Goal: Information Seeking & Learning: Learn about a topic

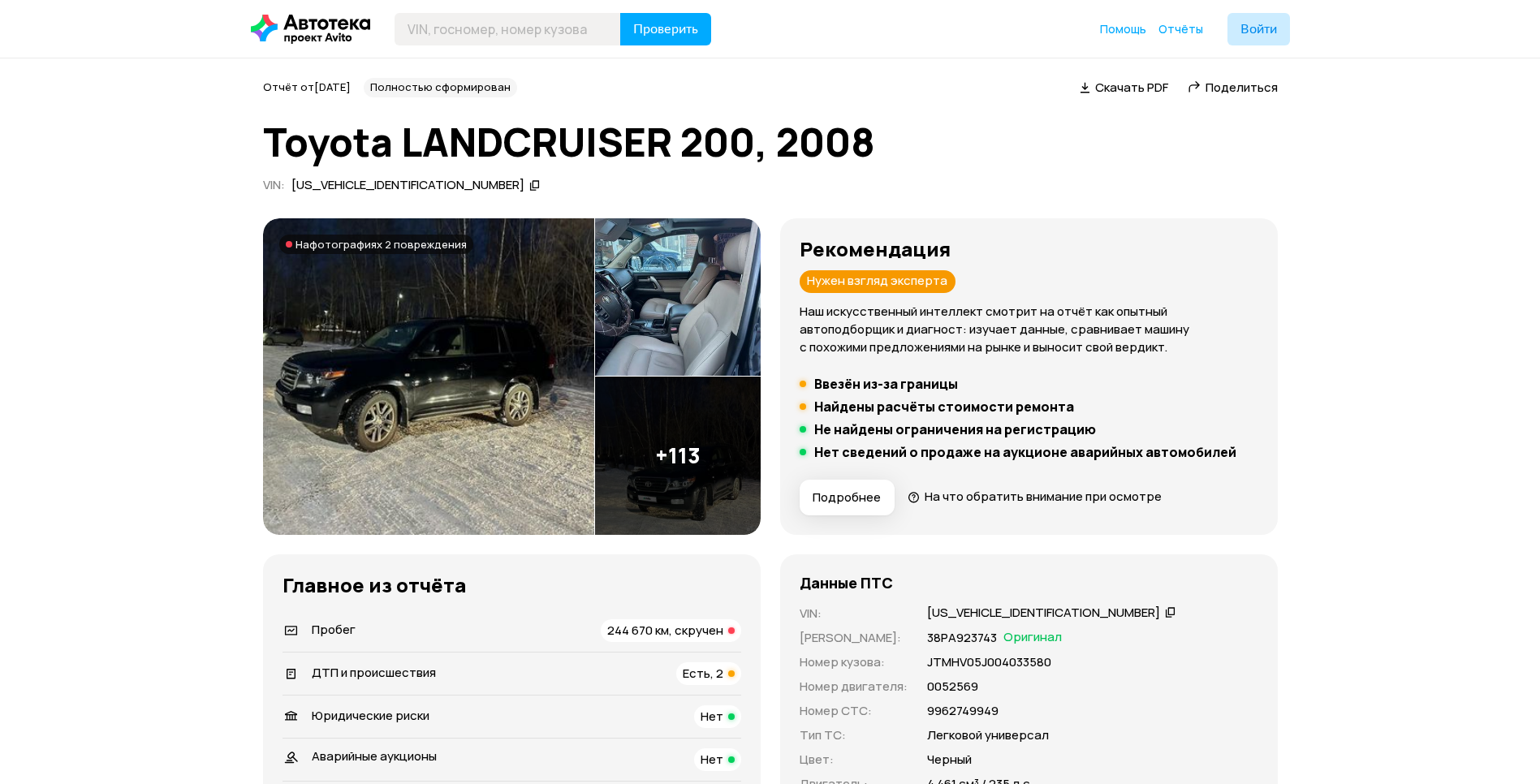
click at [469, 481] on img at bounding box center [428, 376] width 331 height 316
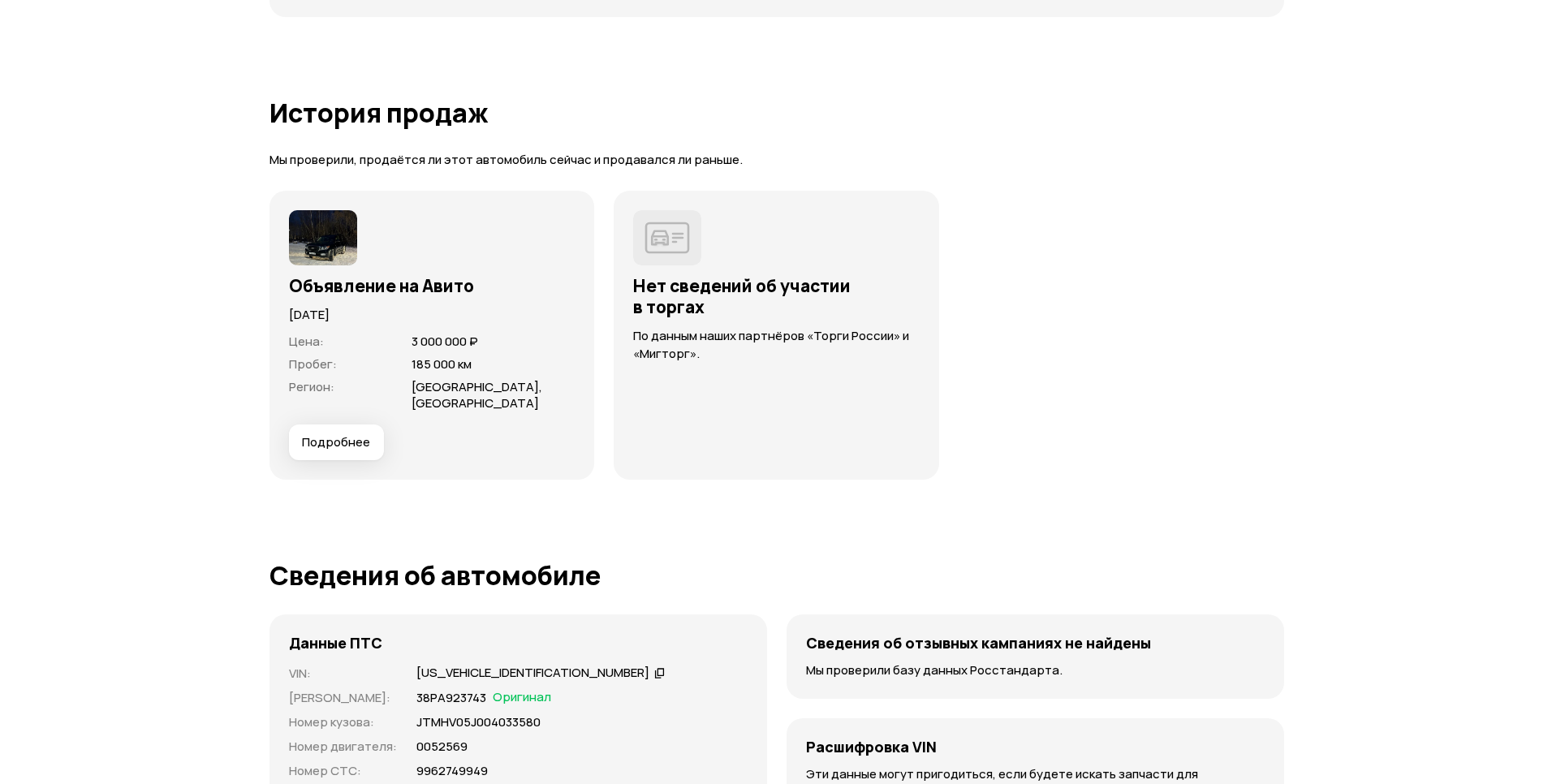
scroll to position [4703, 0]
click at [328, 445] on span "Подробнее" at bounding box center [329, 441] width 68 height 16
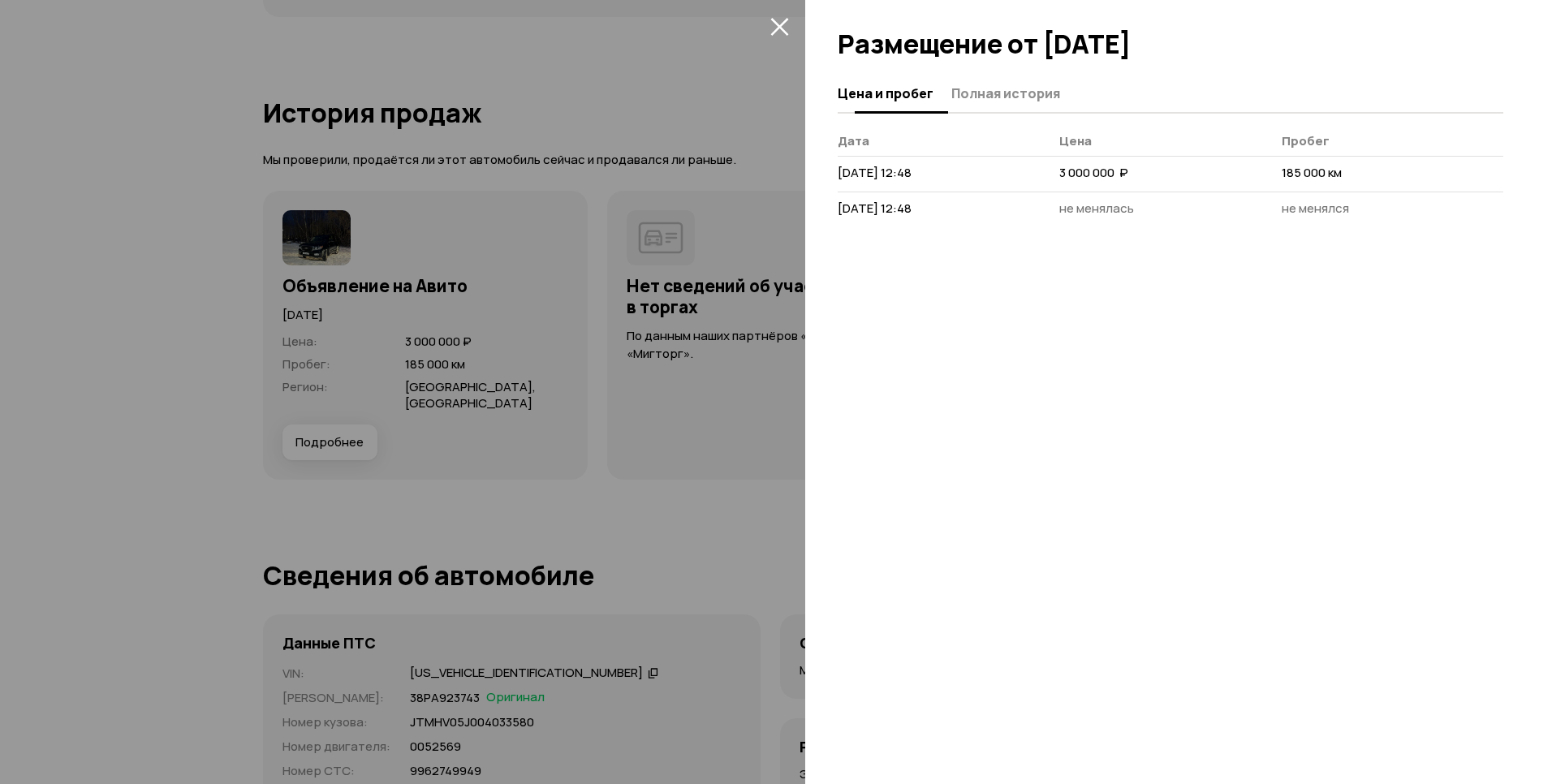
click at [994, 104] on button "Полная история" at bounding box center [1003, 93] width 114 height 32
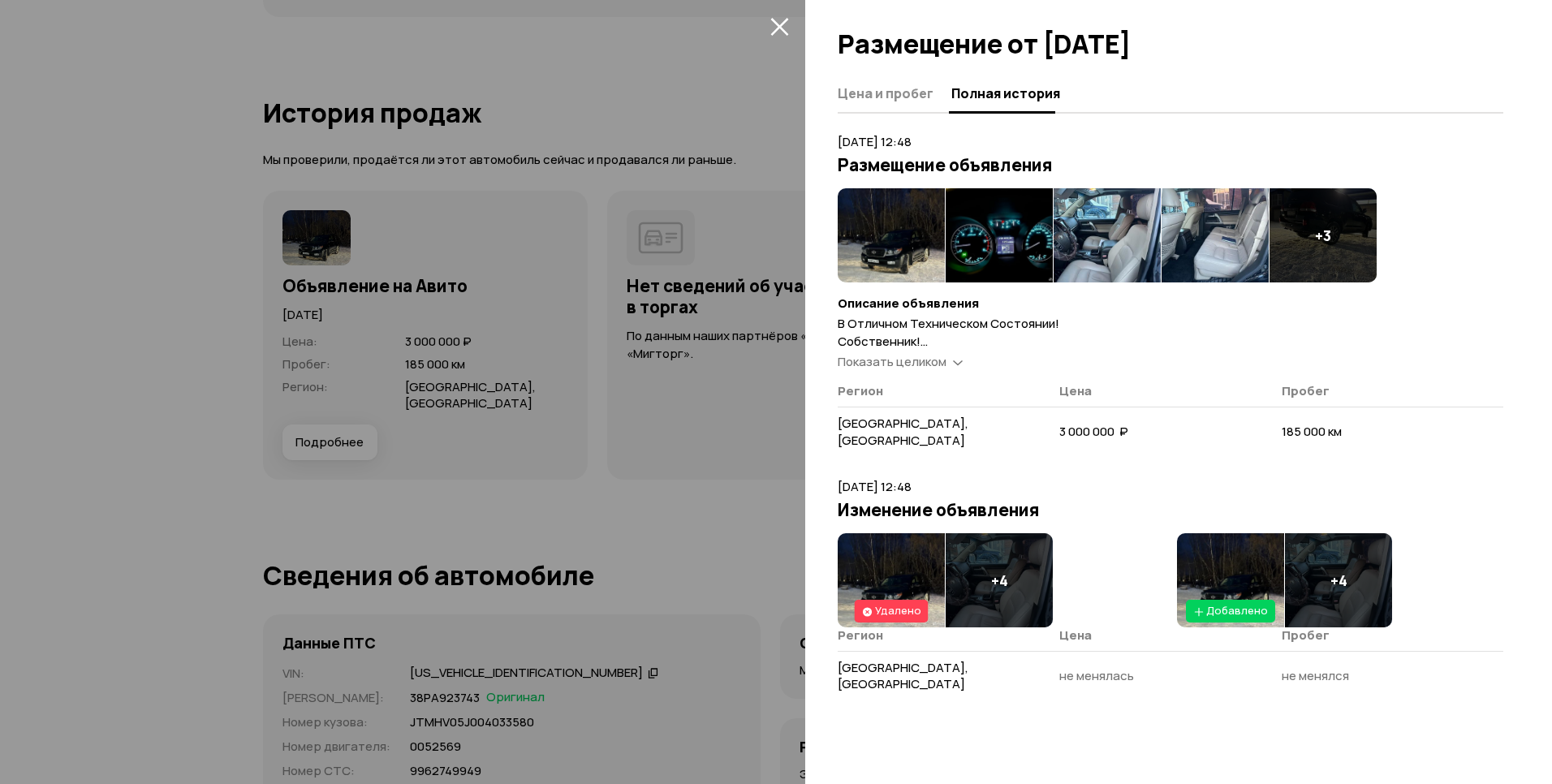
click at [906, 357] on span "Показать целиком" at bounding box center [892, 361] width 109 height 17
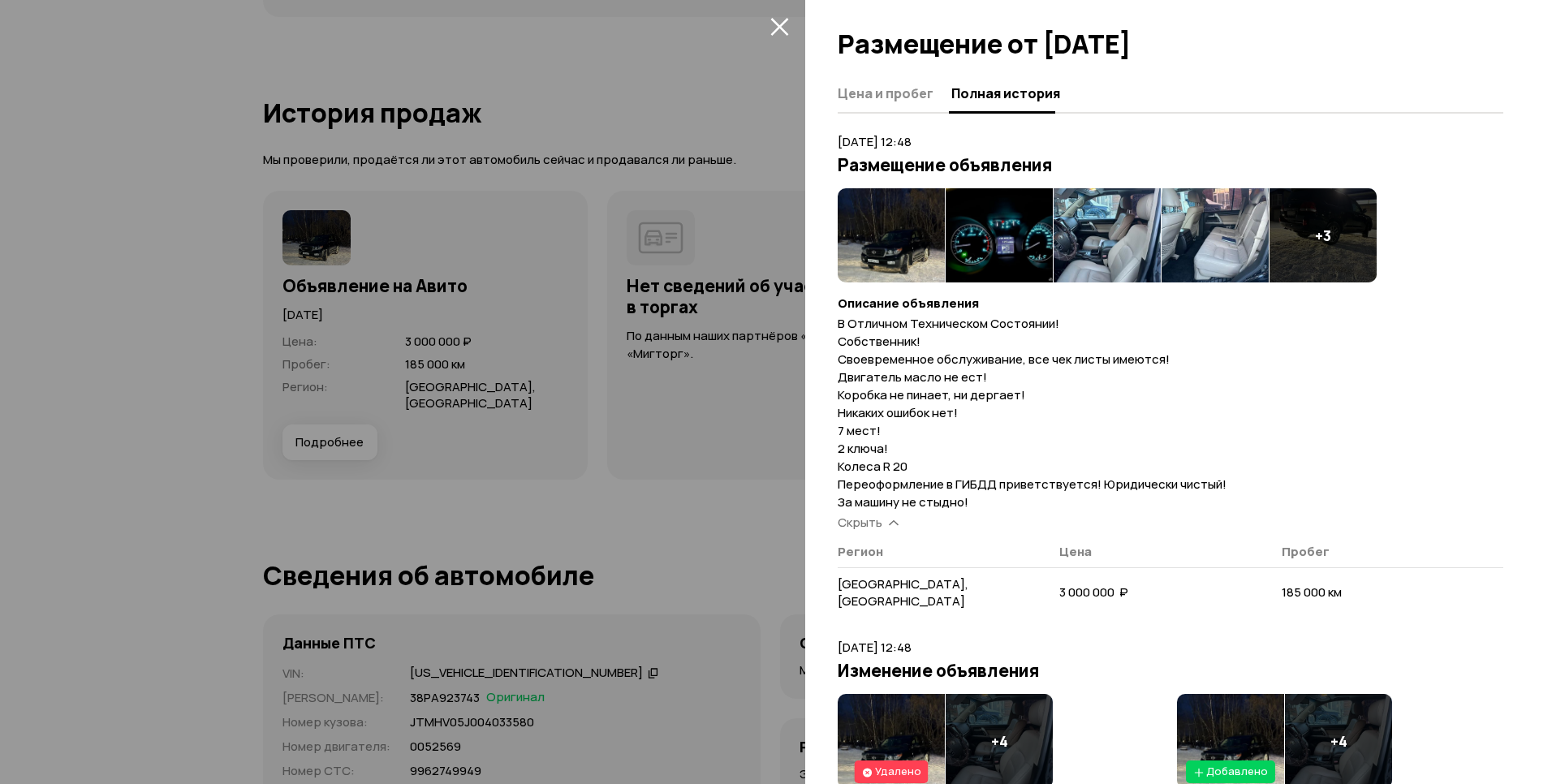
drag, startPoint x: 839, startPoint y: 352, endPoint x: 837, endPoint y: 362, distance: 10.2
click at [837, 362] on div "Цена и пробег Полная история [DATE] 12:48 Размещение объявления + 3 Описание об…" at bounding box center [1177, 429] width 746 height 710
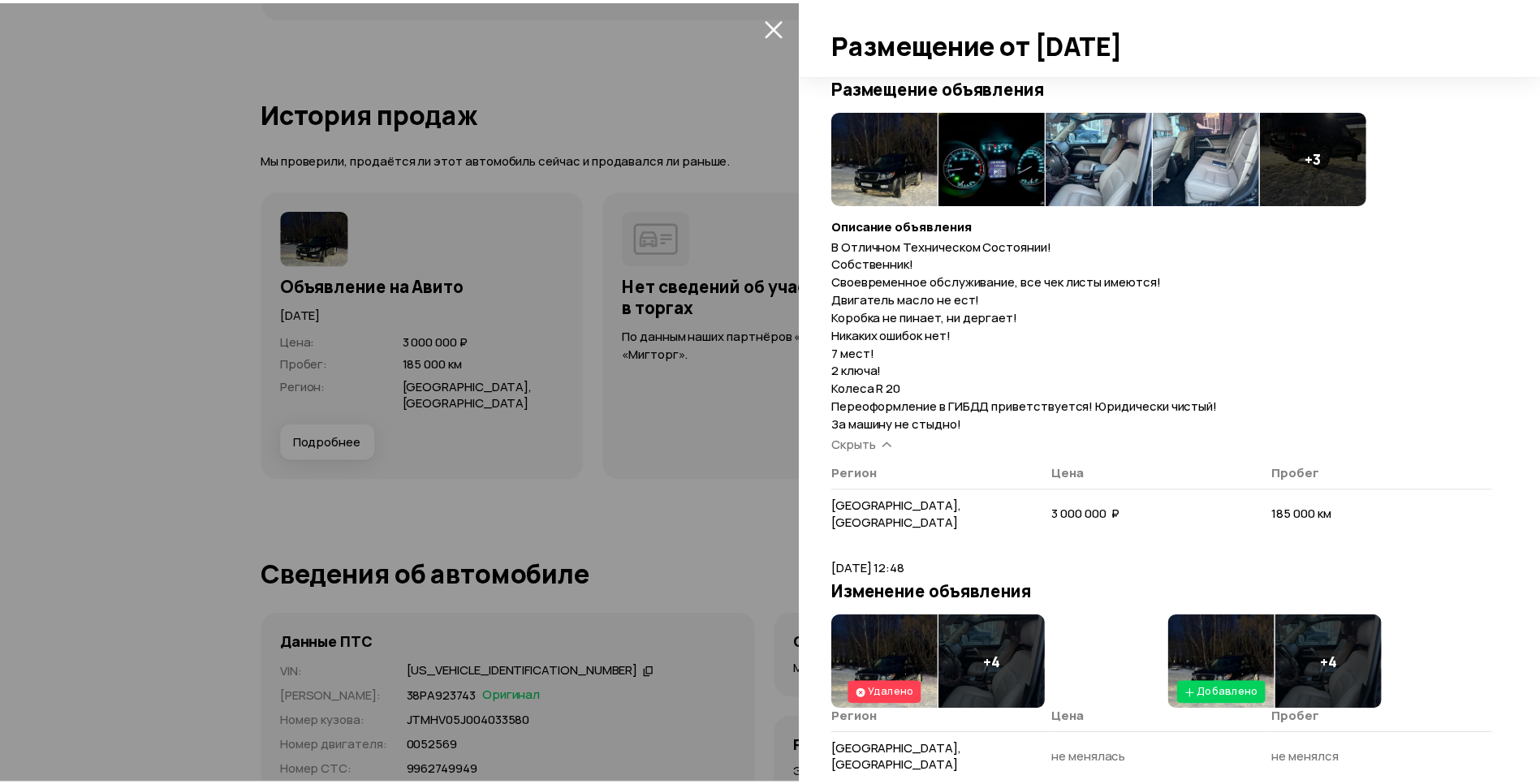
scroll to position [79, 0]
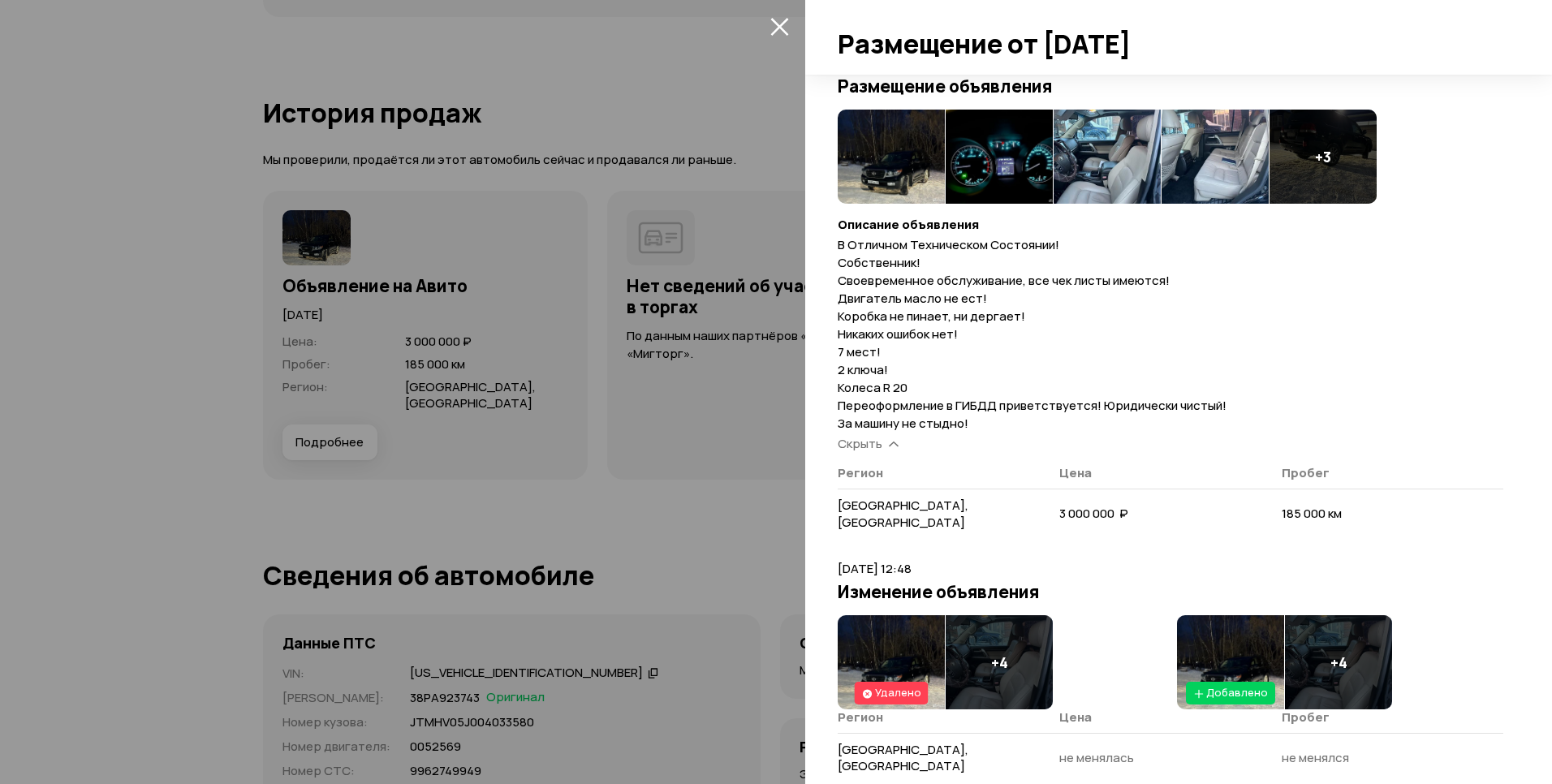
click at [914, 632] on img at bounding box center [891, 663] width 107 height 94
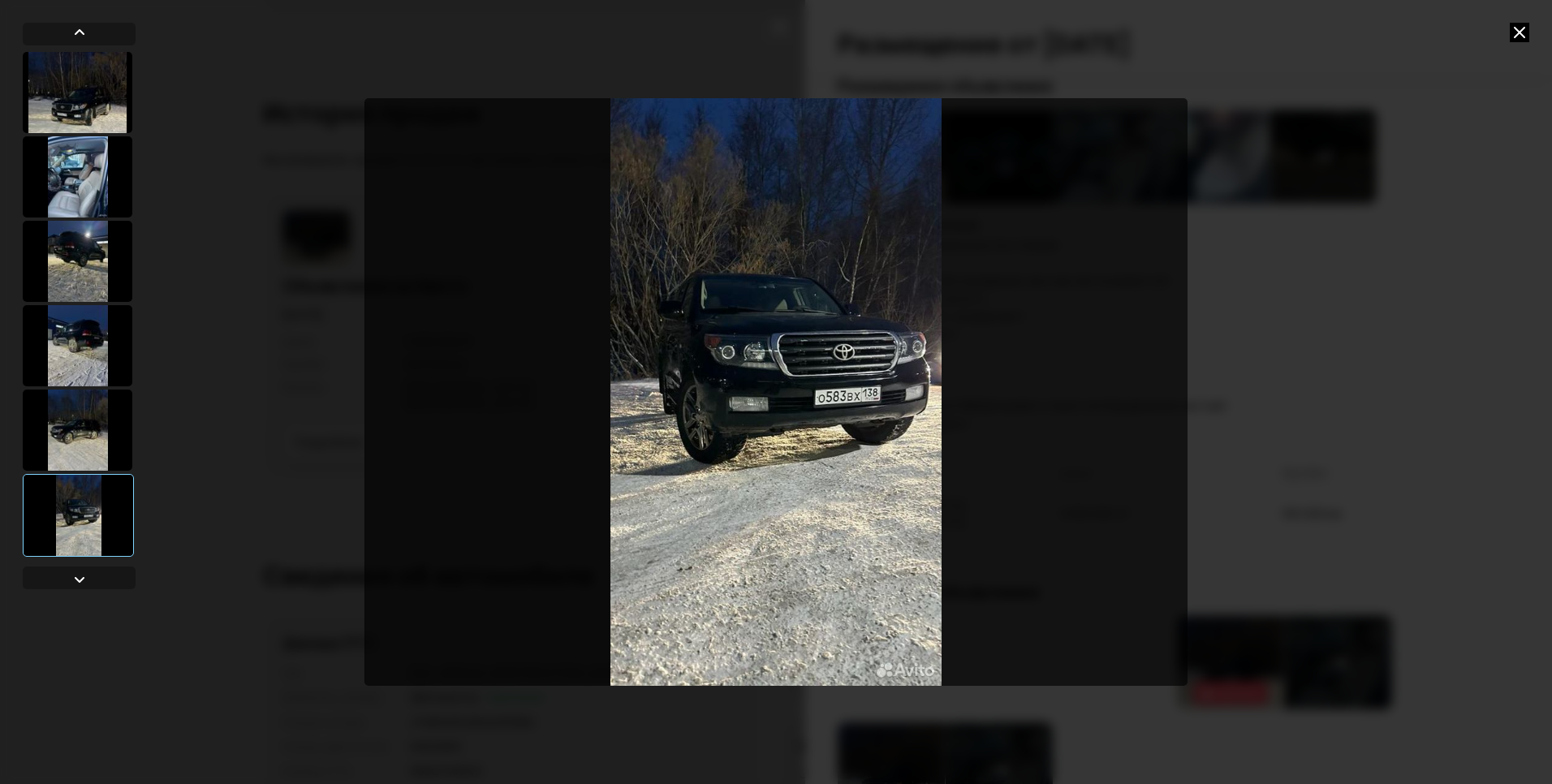
click at [1518, 32] on icon at bounding box center [1519, 32] width 20 height 20
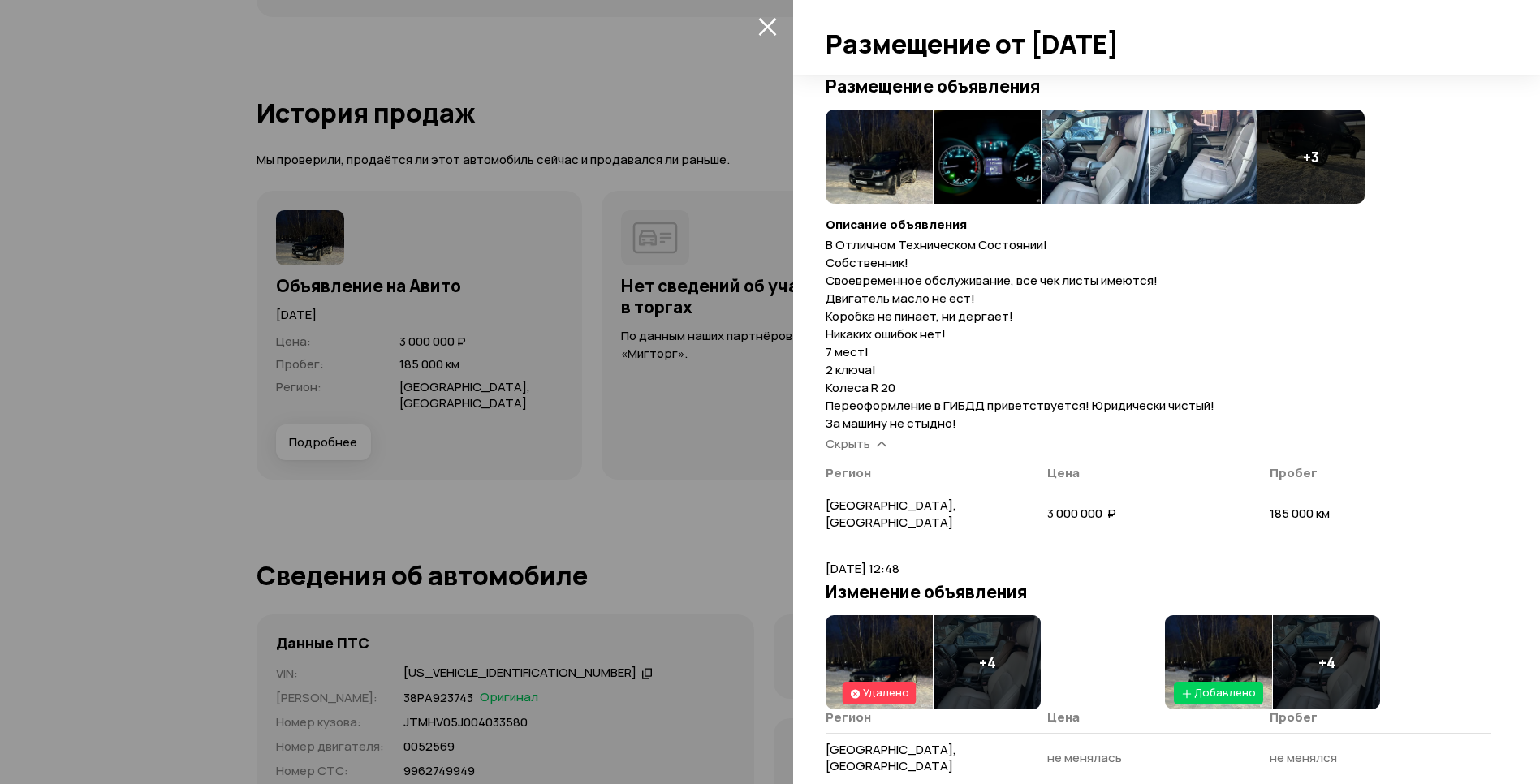
click at [1211, 642] on img at bounding box center [1219, 663] width 107 height 94
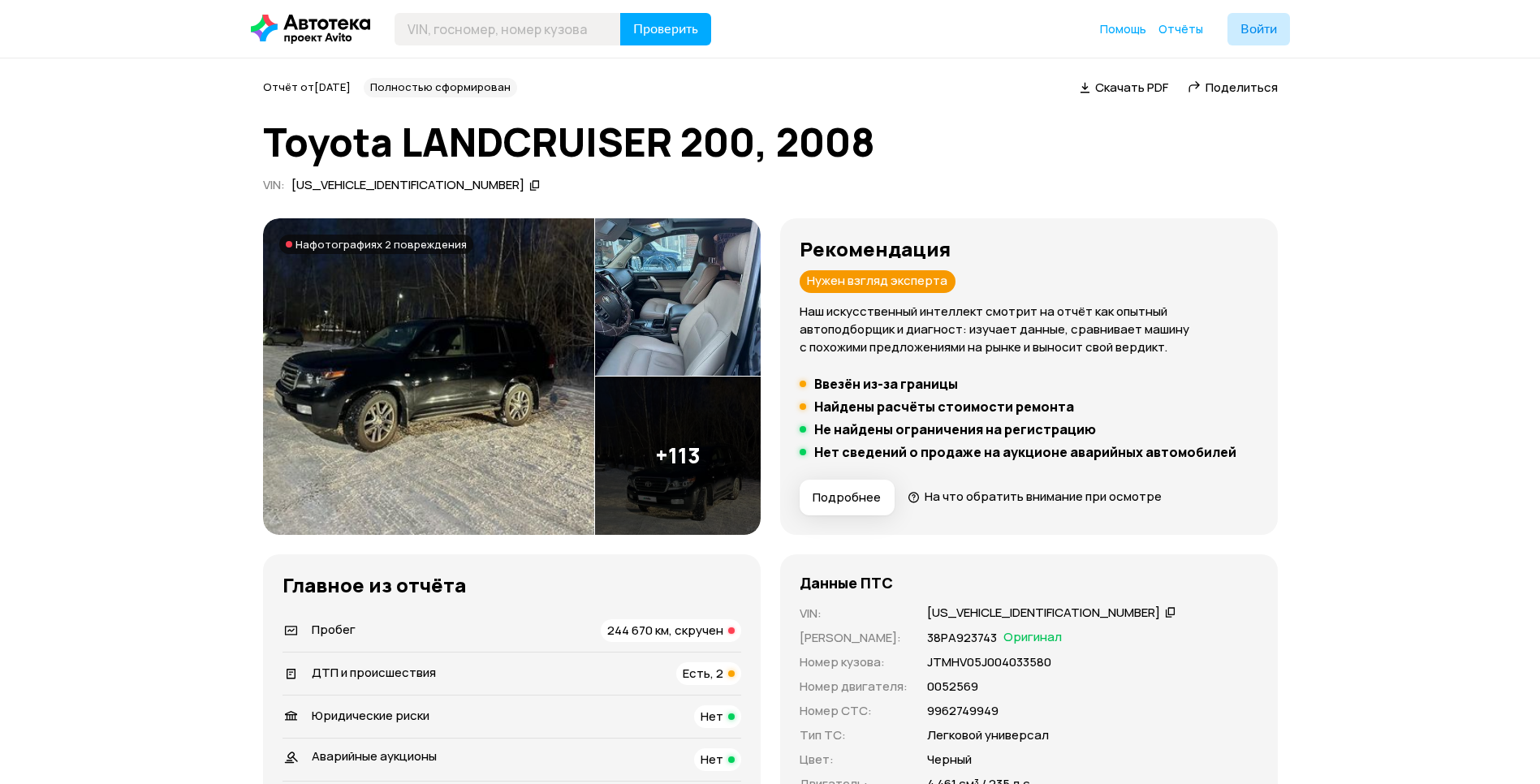
scroll to position [0, 0]
click at [880, 280] on div "Нужен взгляд эксперта" at bounding box center [877, 281] width 156 height 23
click at [1008, 174] on div "Отчёт от [DATE] Полностью сформирован   Скачать PDF   Поделиться Toyota LANDCRU…" at bounding box center [770, 138] width 1015 height 120
click at [473, 404] on img at bounding box center [428, 376] width 331 height 316
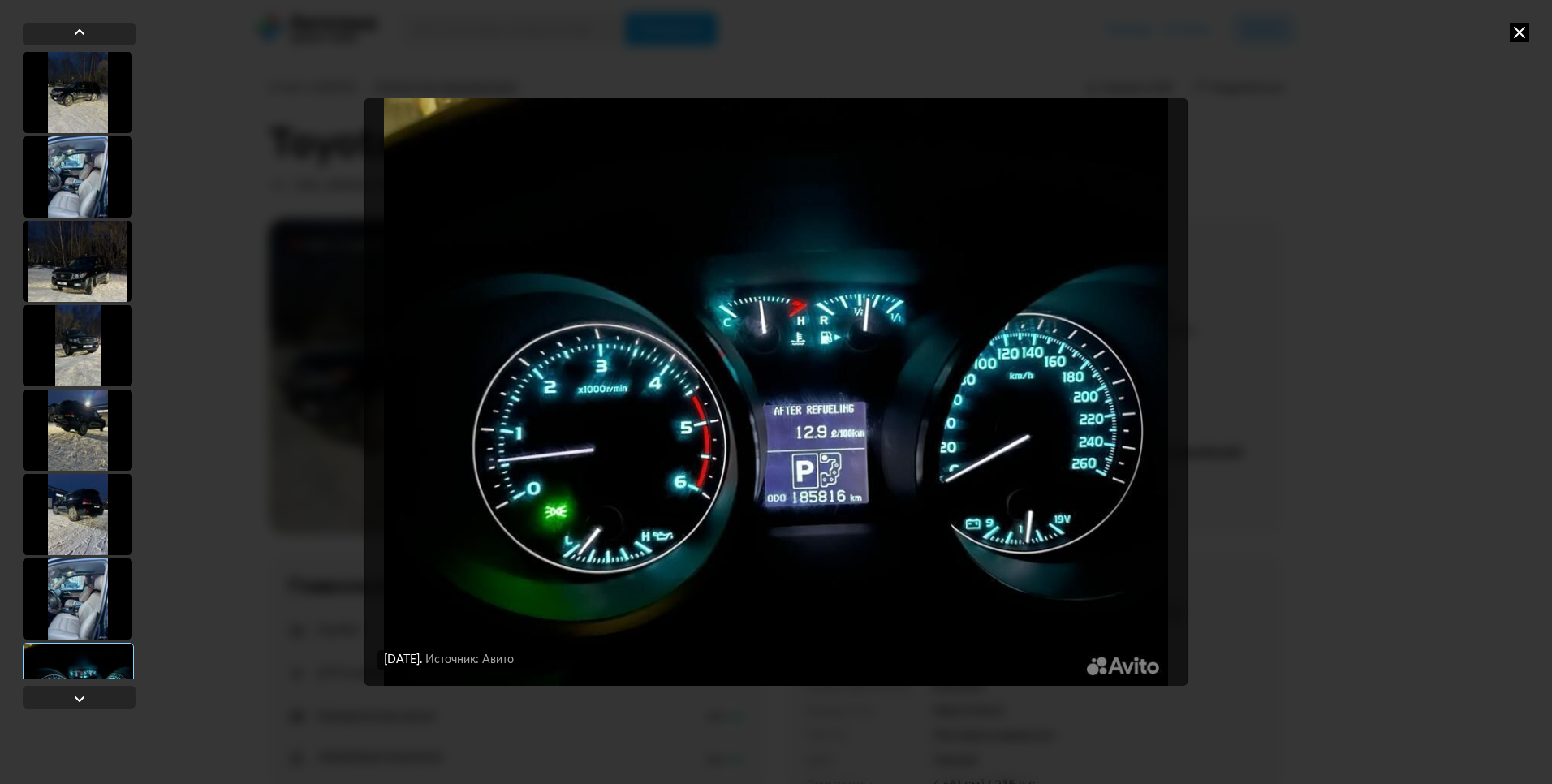
click at [1534, 28] on div "[DATE] Источник: Авито [DATE] Источник: Авито [DATE] Источник: Авито [DATE] Ист…" at bounding box center [776, 392] width 1552 height 784
click at [1523, 28] on icon at bounding box center [1519, 32] width 20 height 20
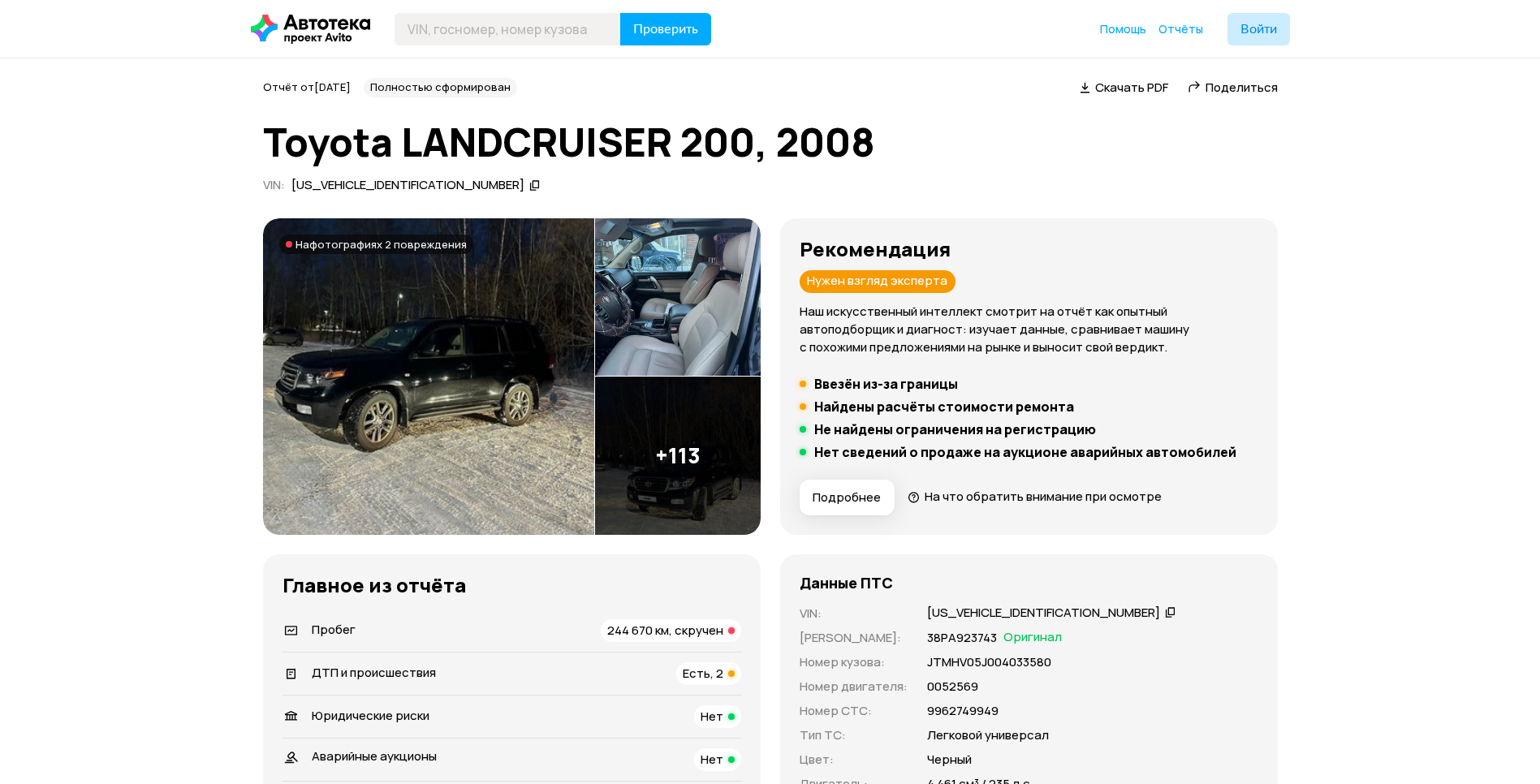
click at [668, 666] on div "ДТП и происшествия Есть, 2" at bounding box center [511, 674] width 458 height 23
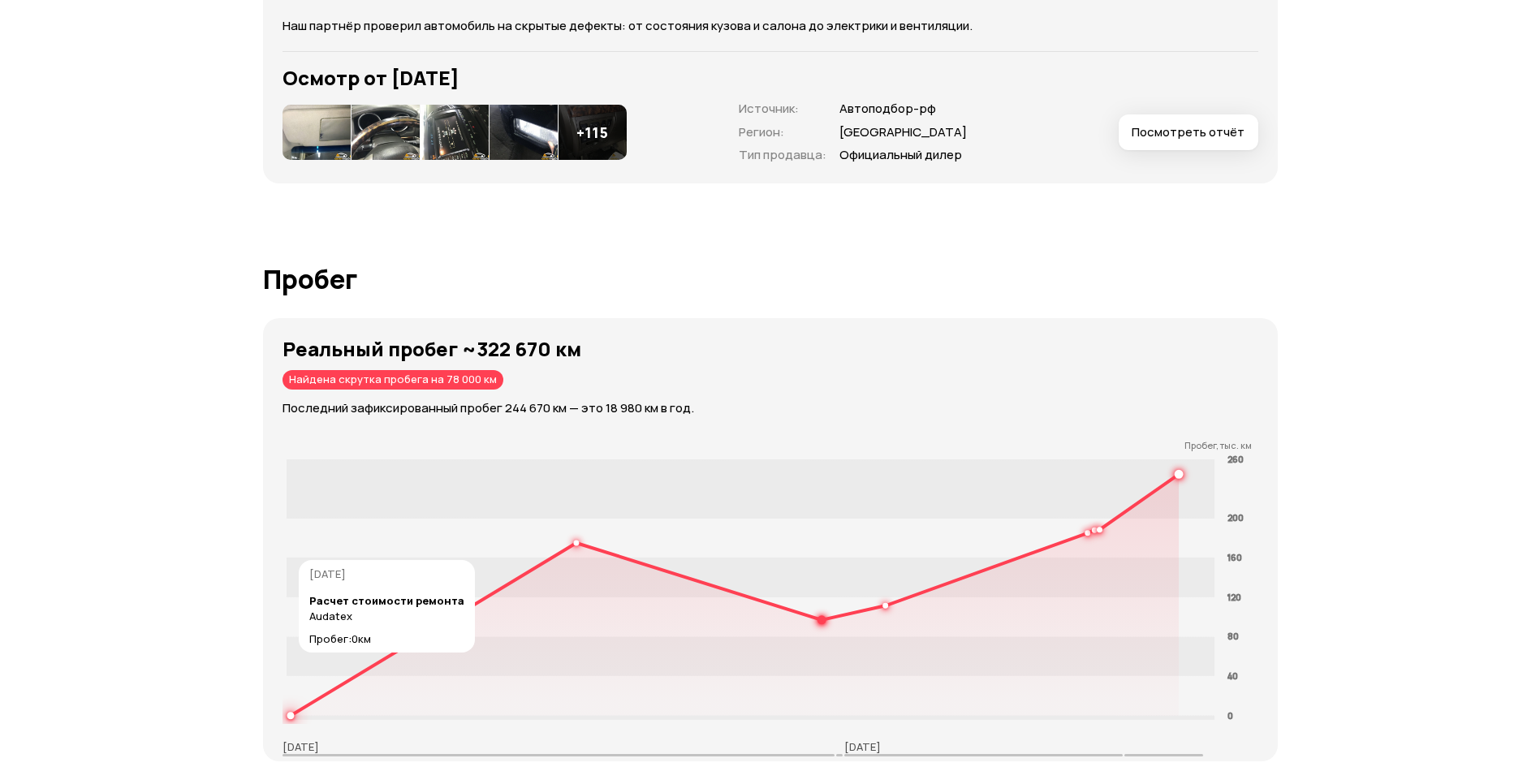
scroll to position [2387, 0]
click at [409, 139] on img at bounding box center [385, 132] width 68 height 56
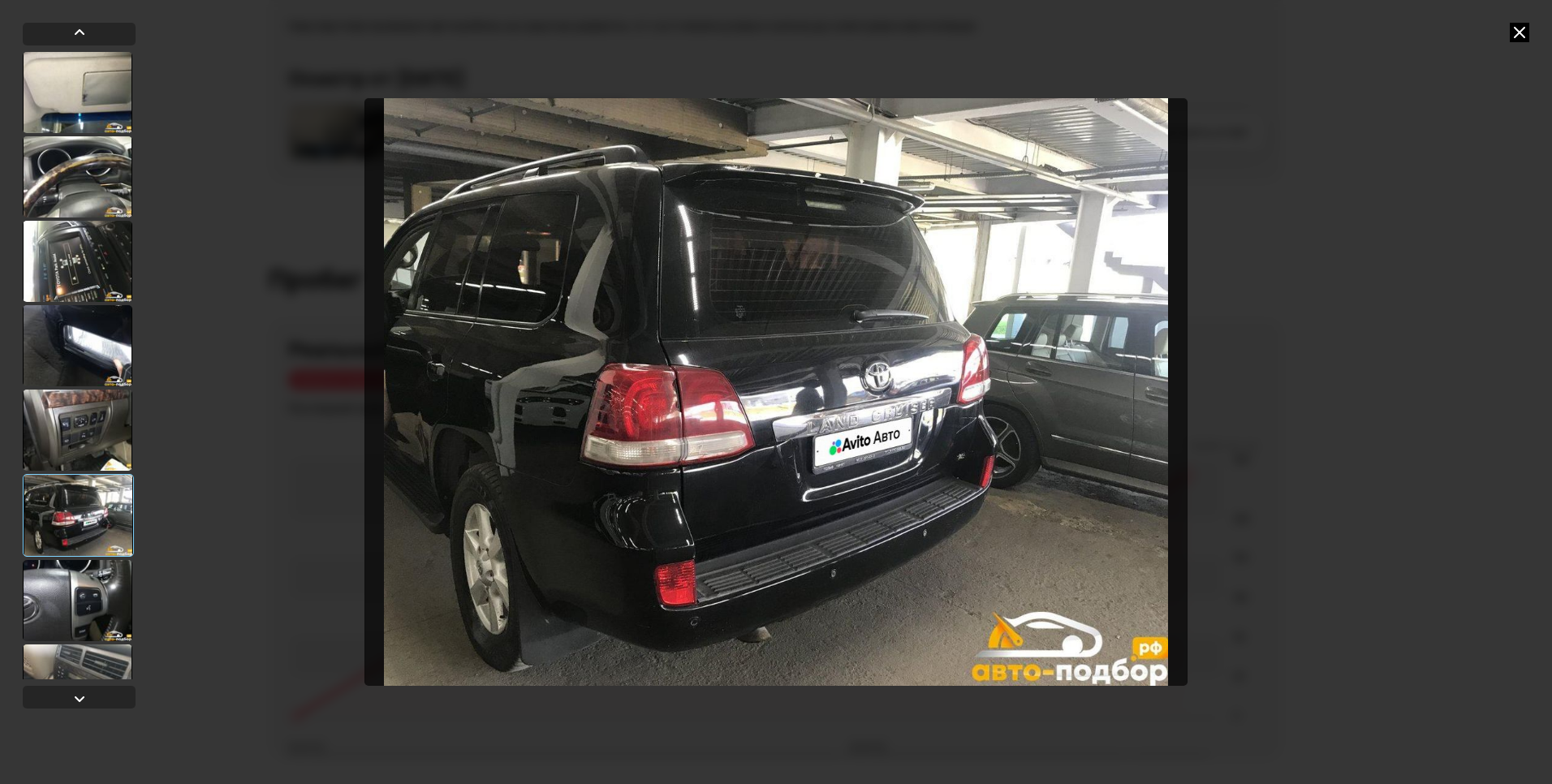
click at [1512, 33] on icon at bounding box center [1519, 32] width 20 height 20
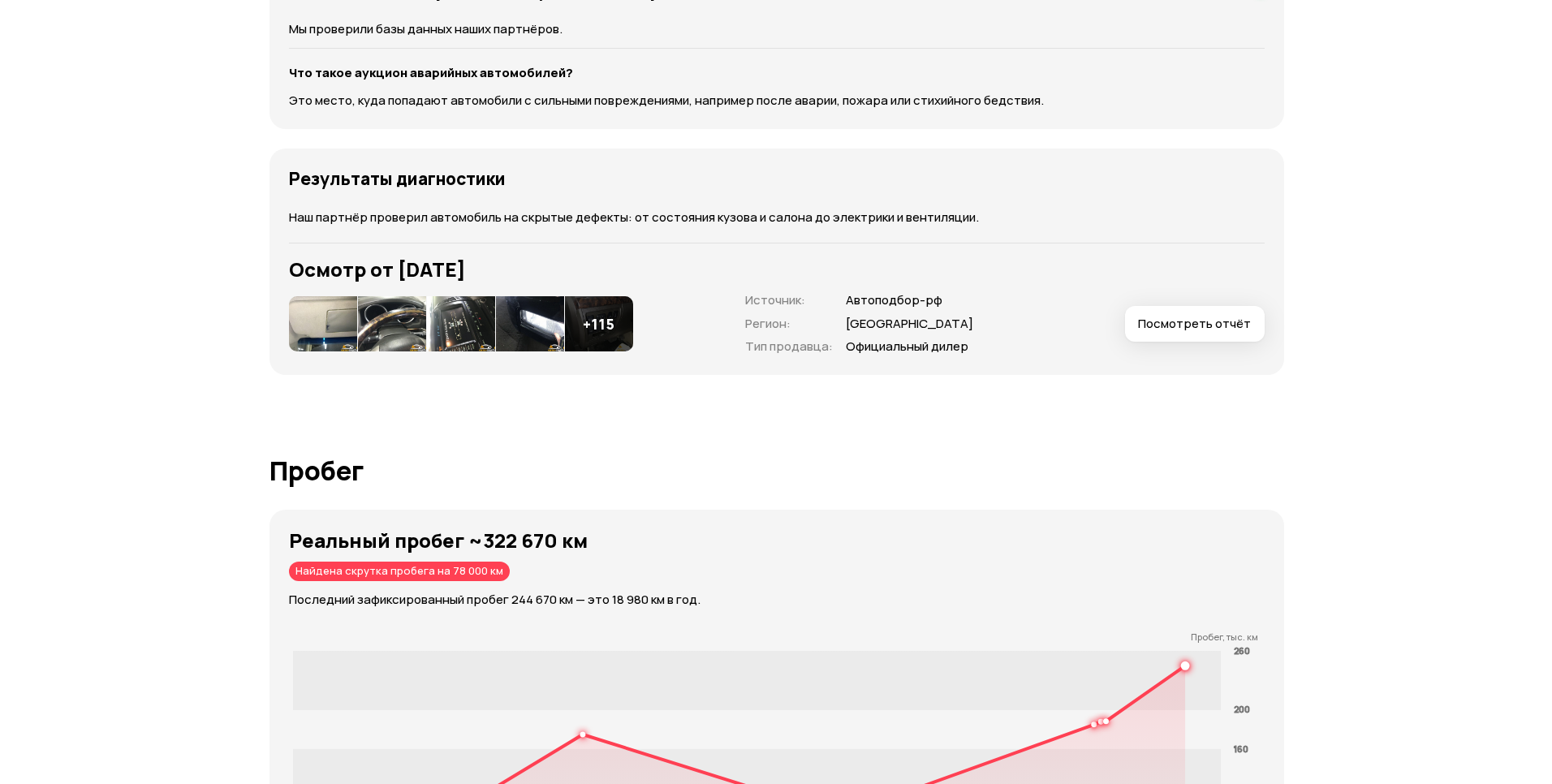
scroll to position [2152, 0]
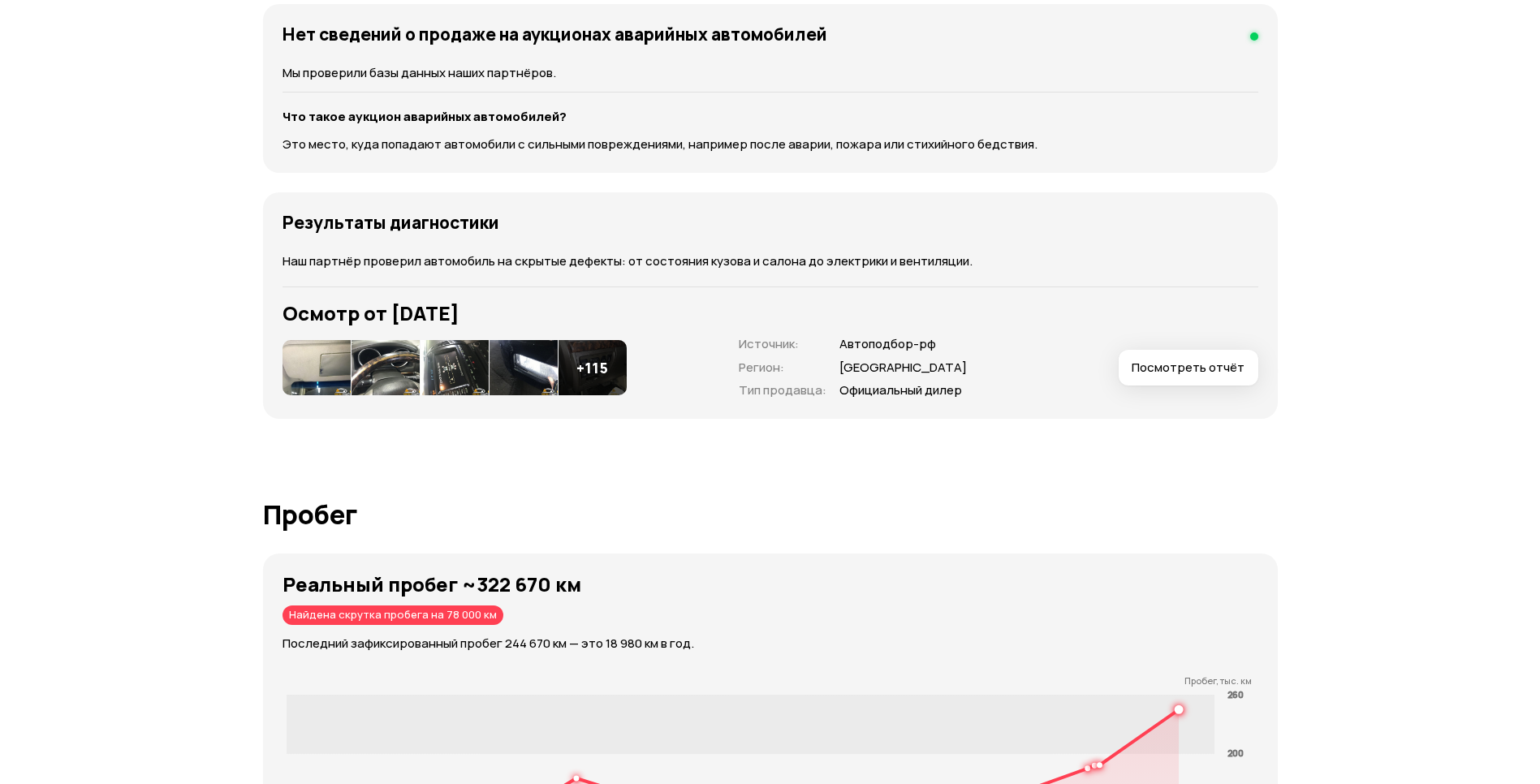
click at [1210, 371] on span "Посмотреть отчёт" at bounding box center [1188, 367] width 113 height 16
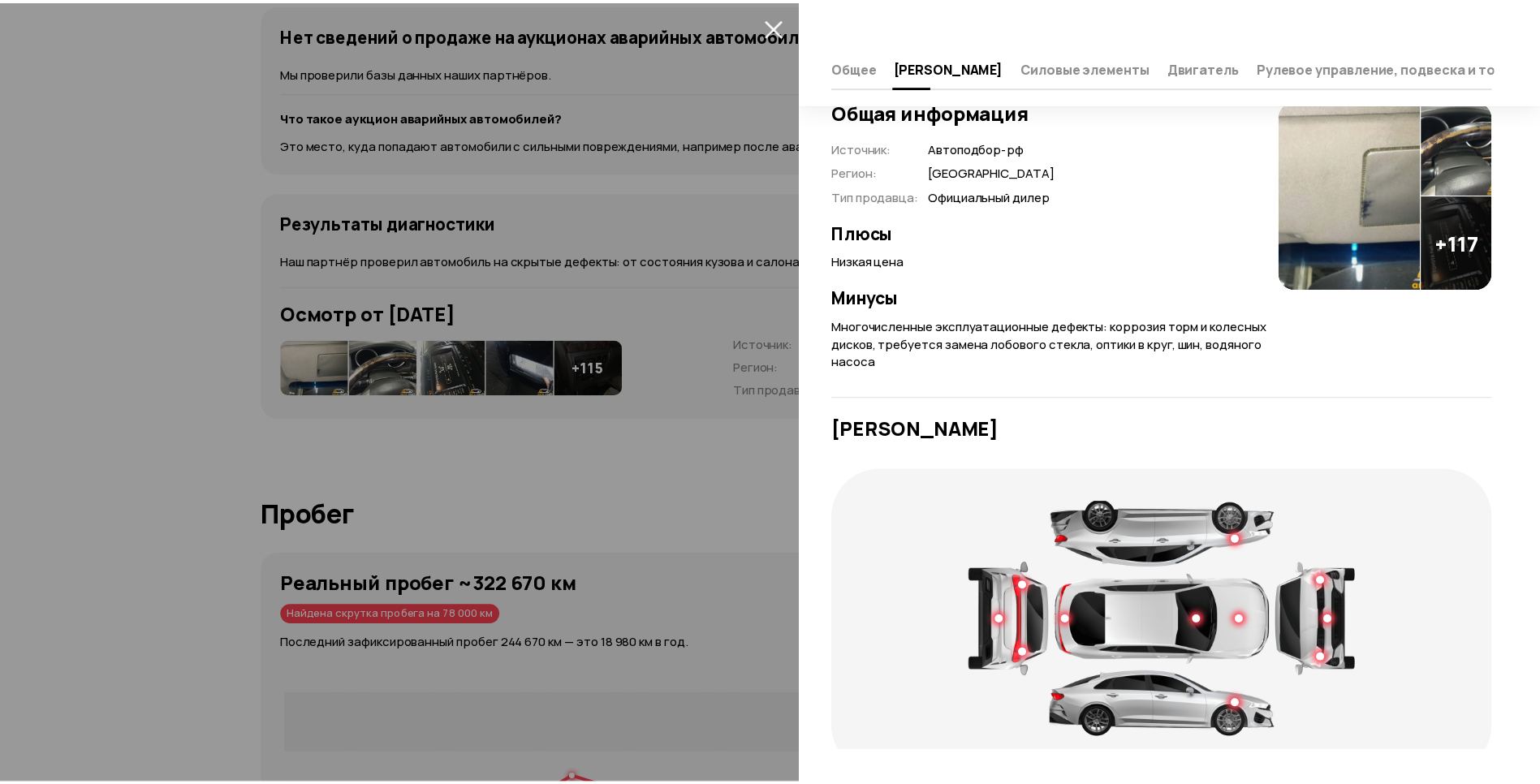
scroll to position [0, 0]
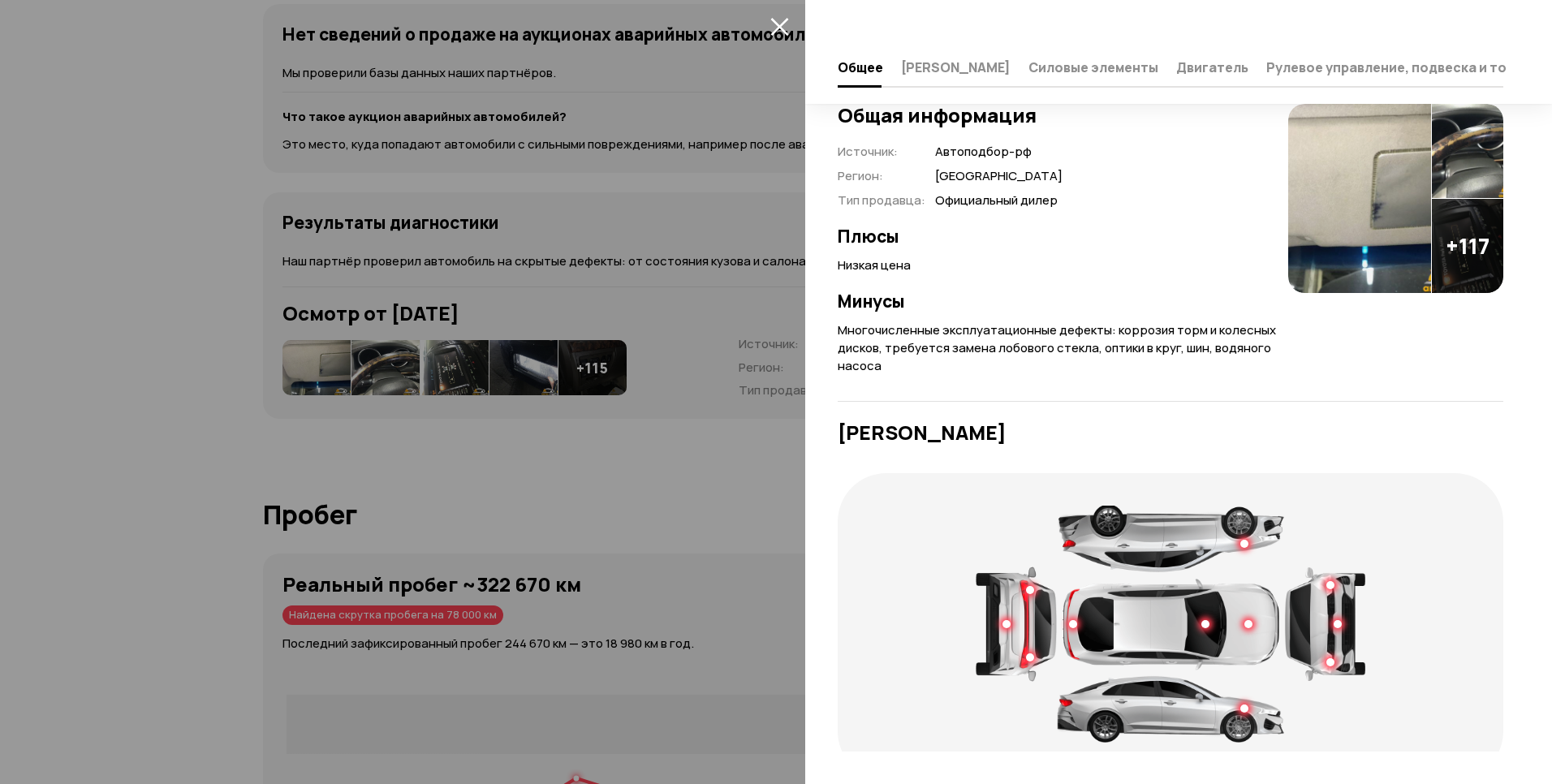
click at [793, 30] on div at bounding box center [776, 392] width 1552 height 784
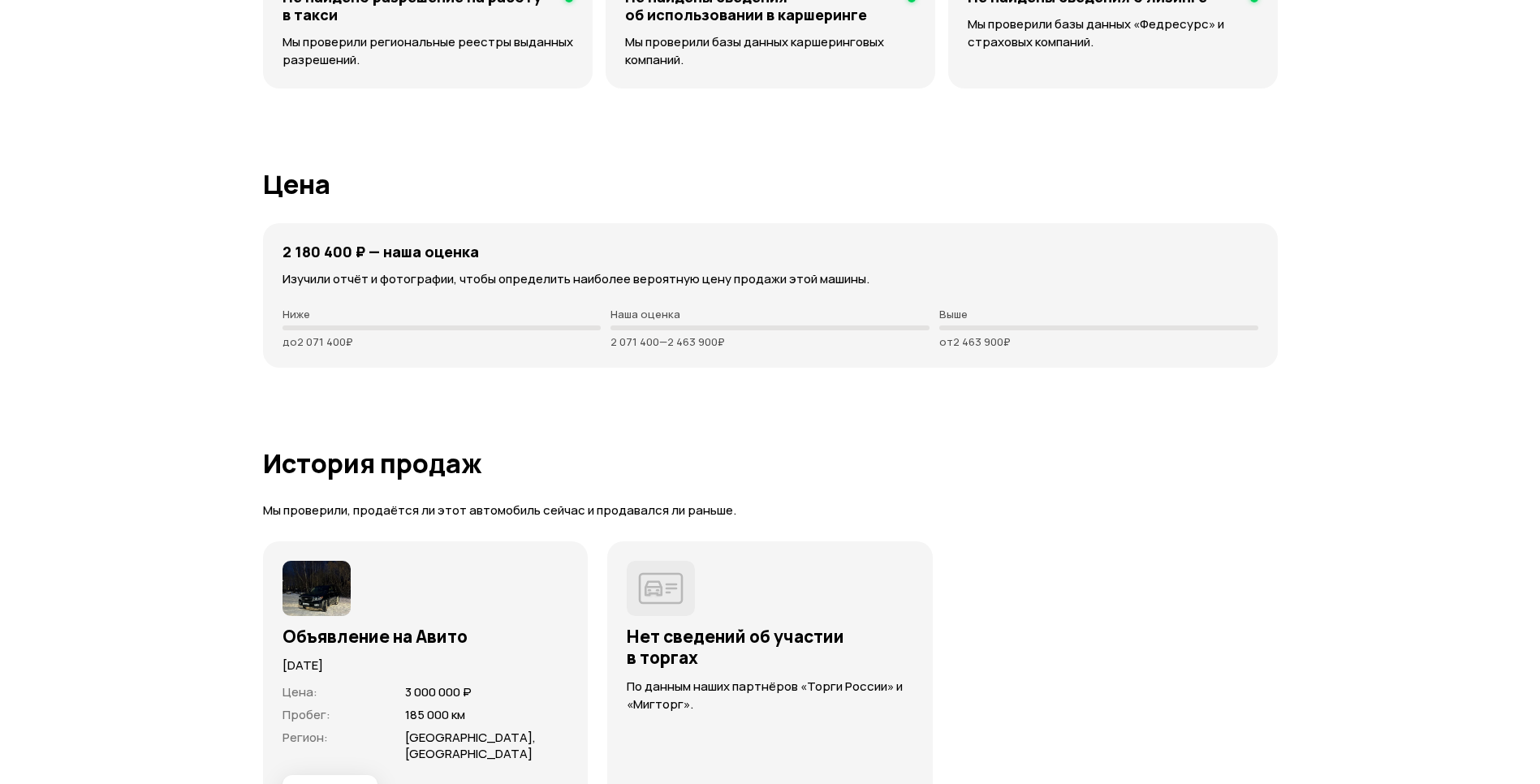
scroll to position [4351, 0]
